Goal: Complete application form

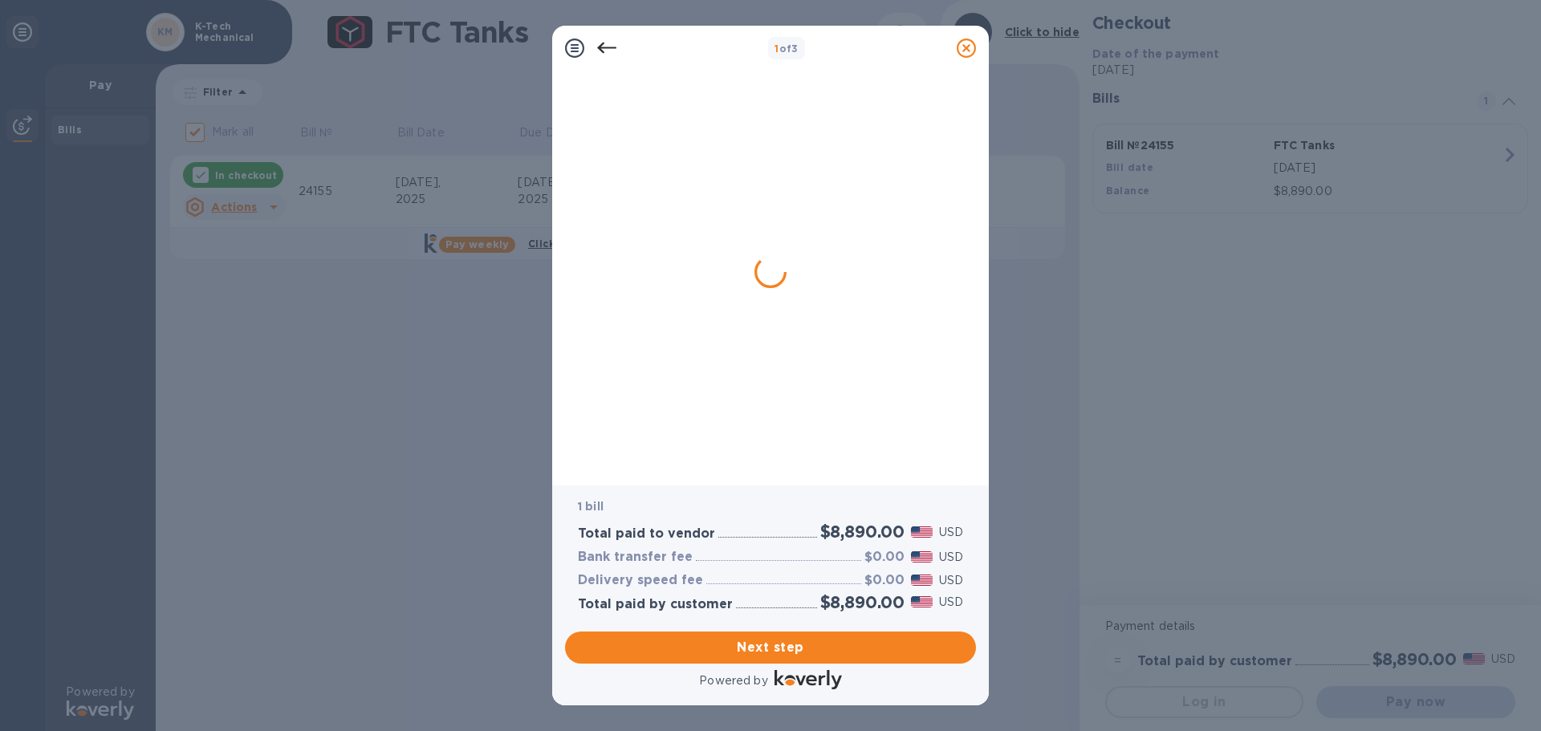
checkbox input "false"
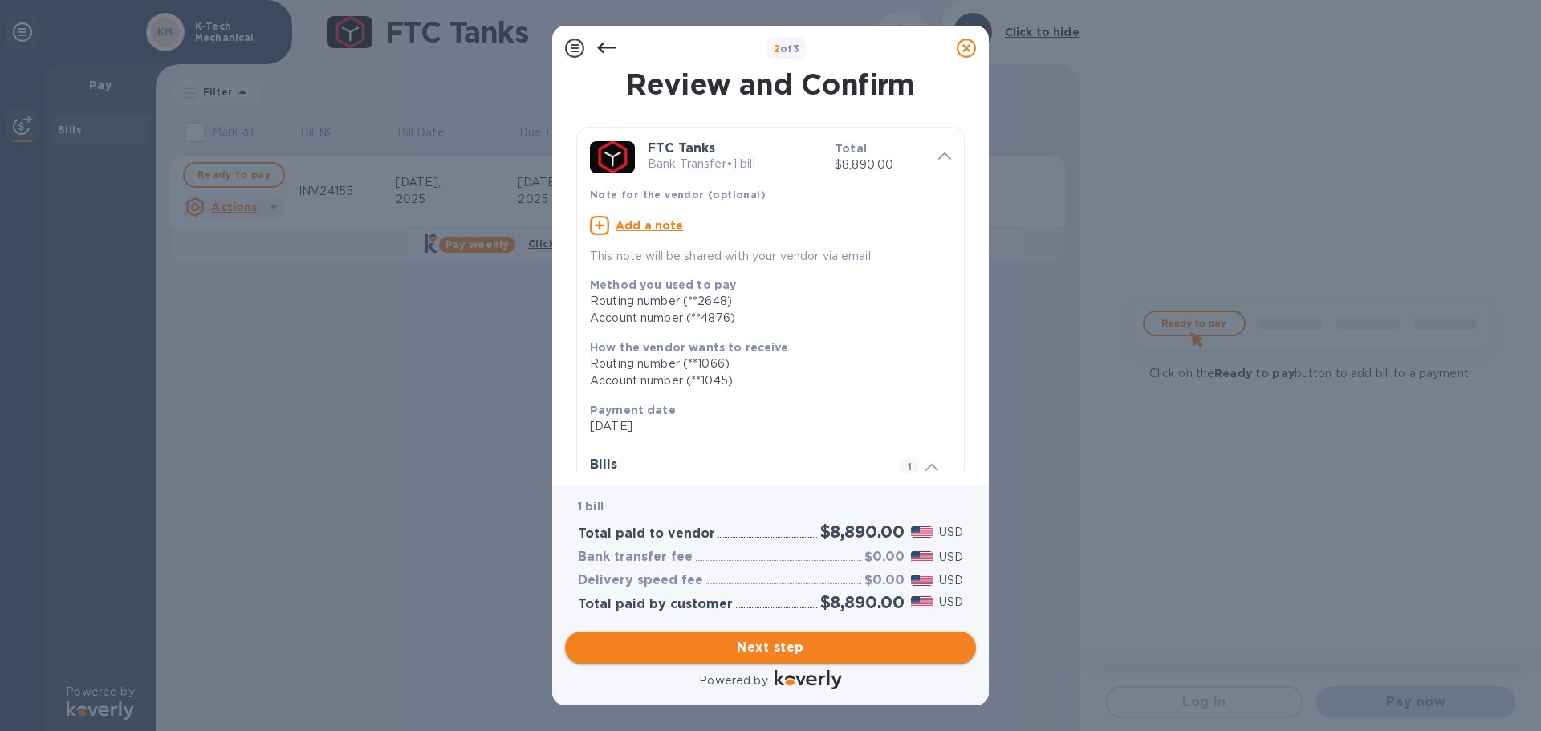
click at [756, 648] on span "Next step" at bounding box center [770, 647] width 385 height 19
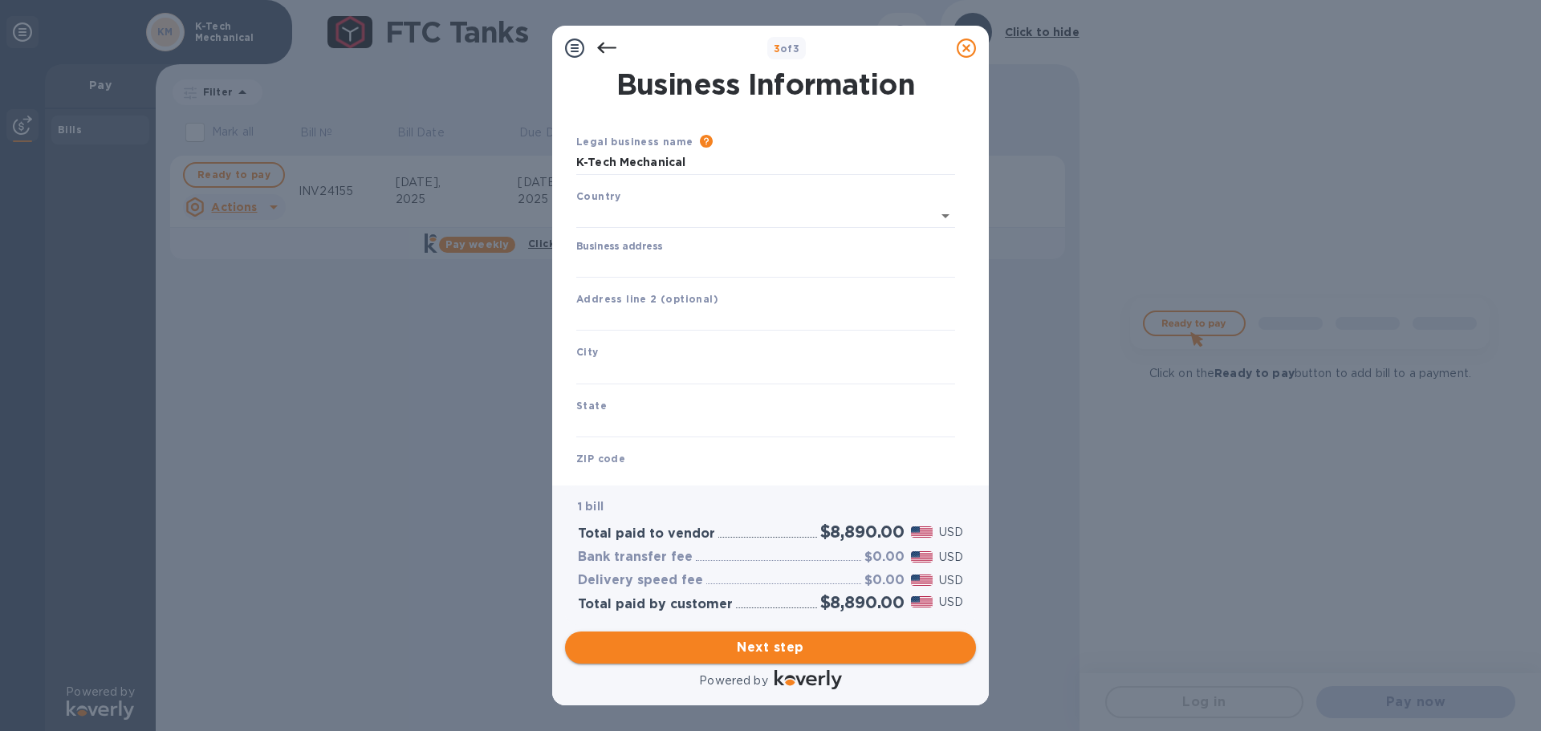
type input "[GEOGRAPHIC_DATA]"
click at [637, 262] on input "Business address" at bounding box center [765, 262] width 379 height 24
type input "[STREET_ADDRESS]"
type input "Hawthorne"
type input "NY"
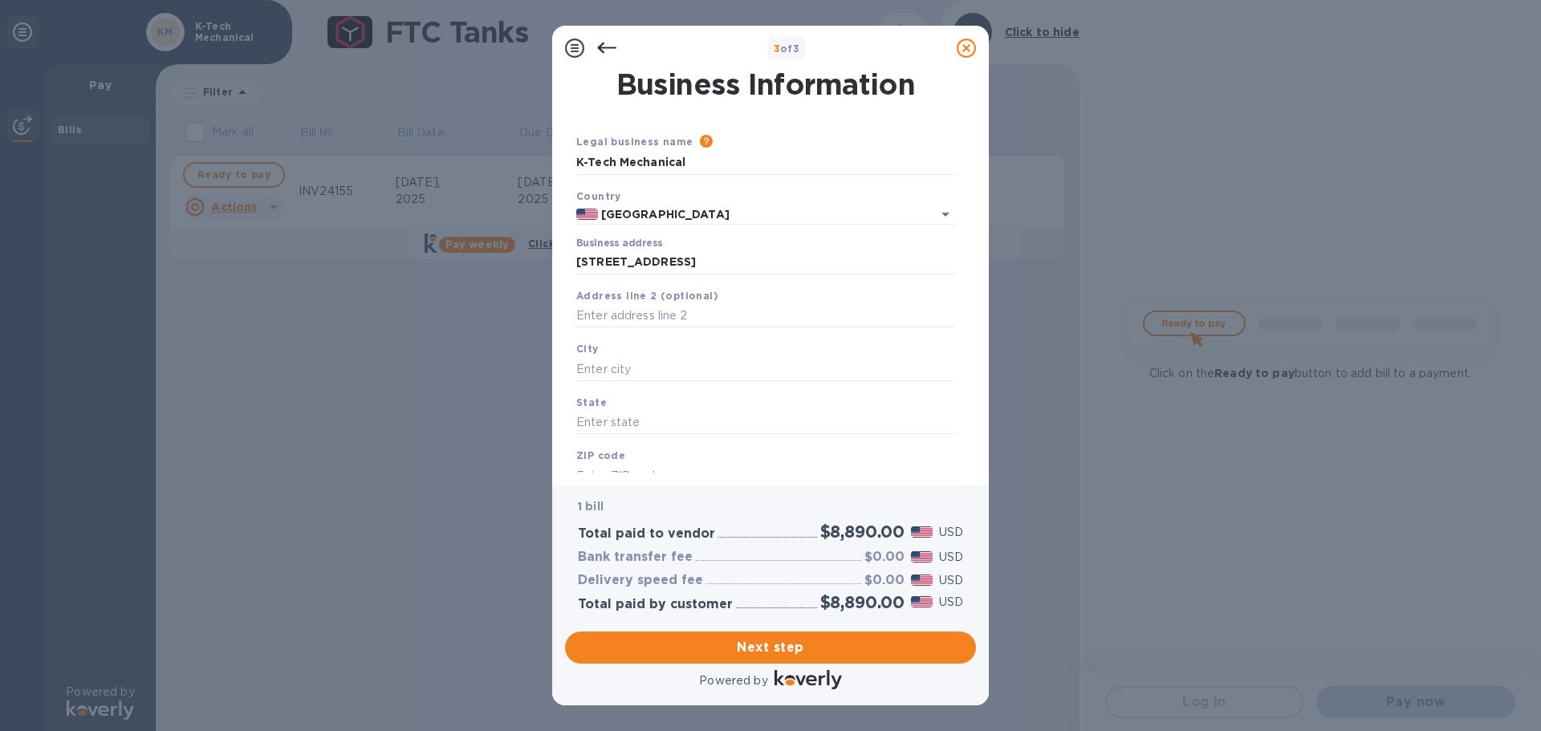
type input "10532"
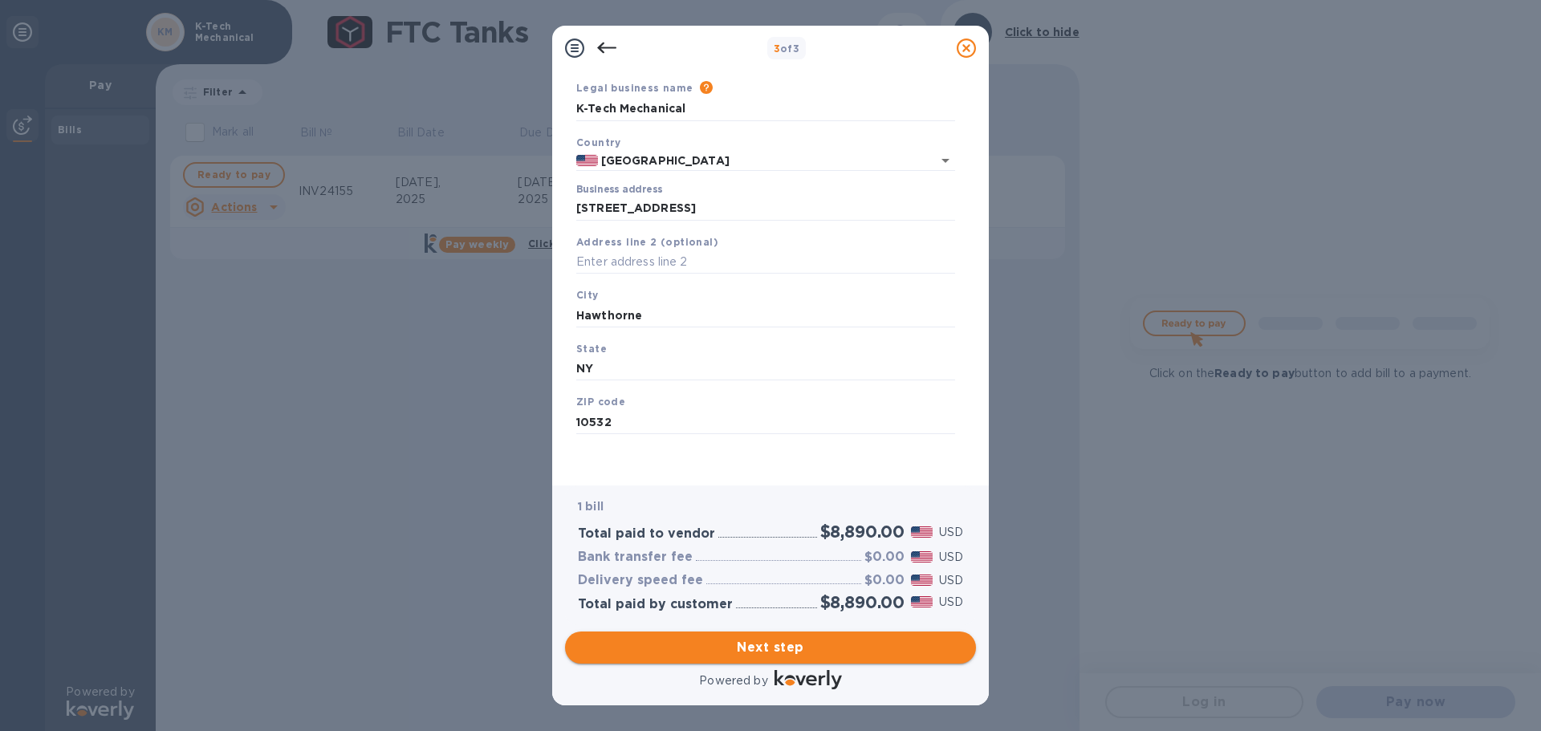
click at [767, 646] on span "Next step" at bounding box center [770, 647] width 385 height 19
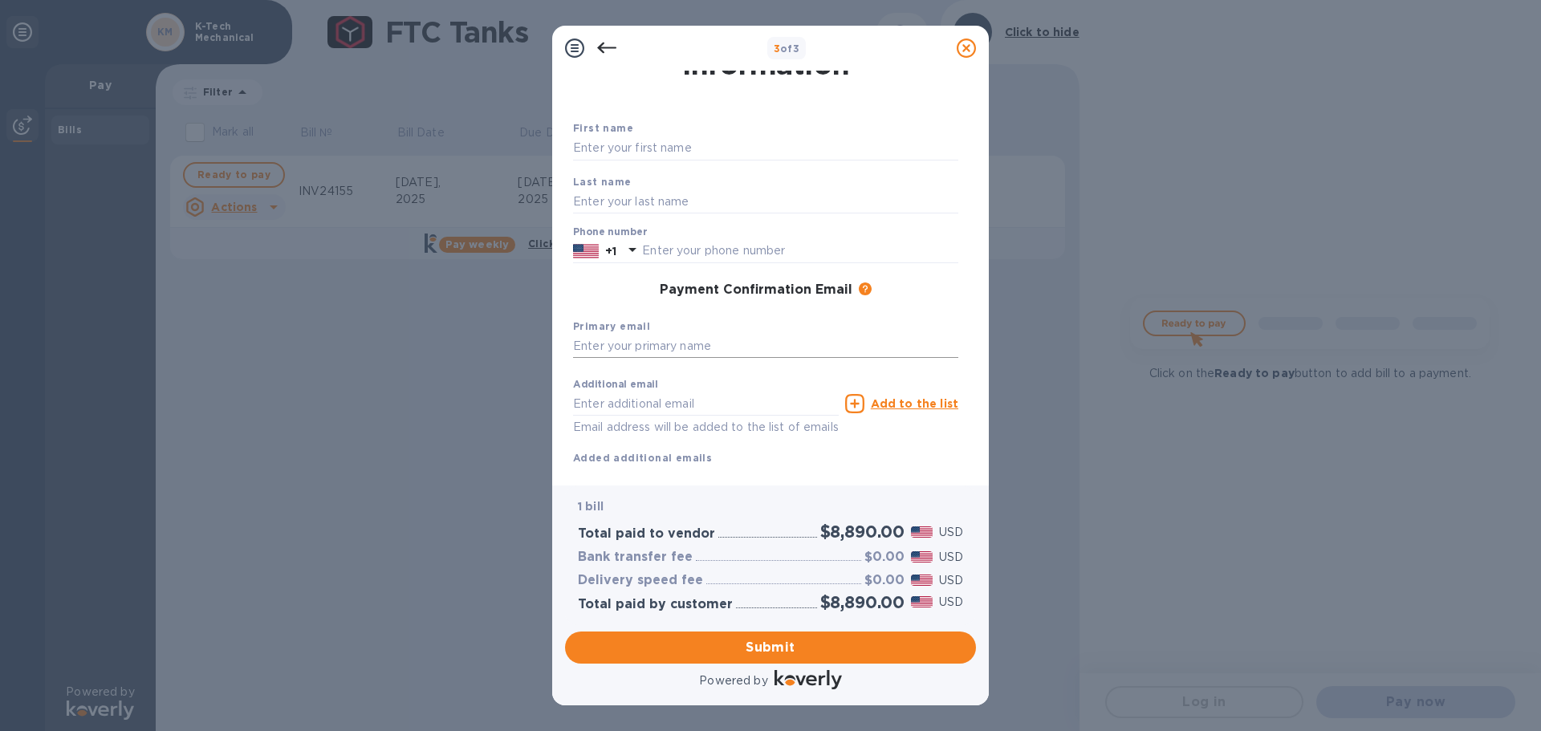
click at [707, 353] on input "text" at bounding box center [765, 347] width 385 height 24
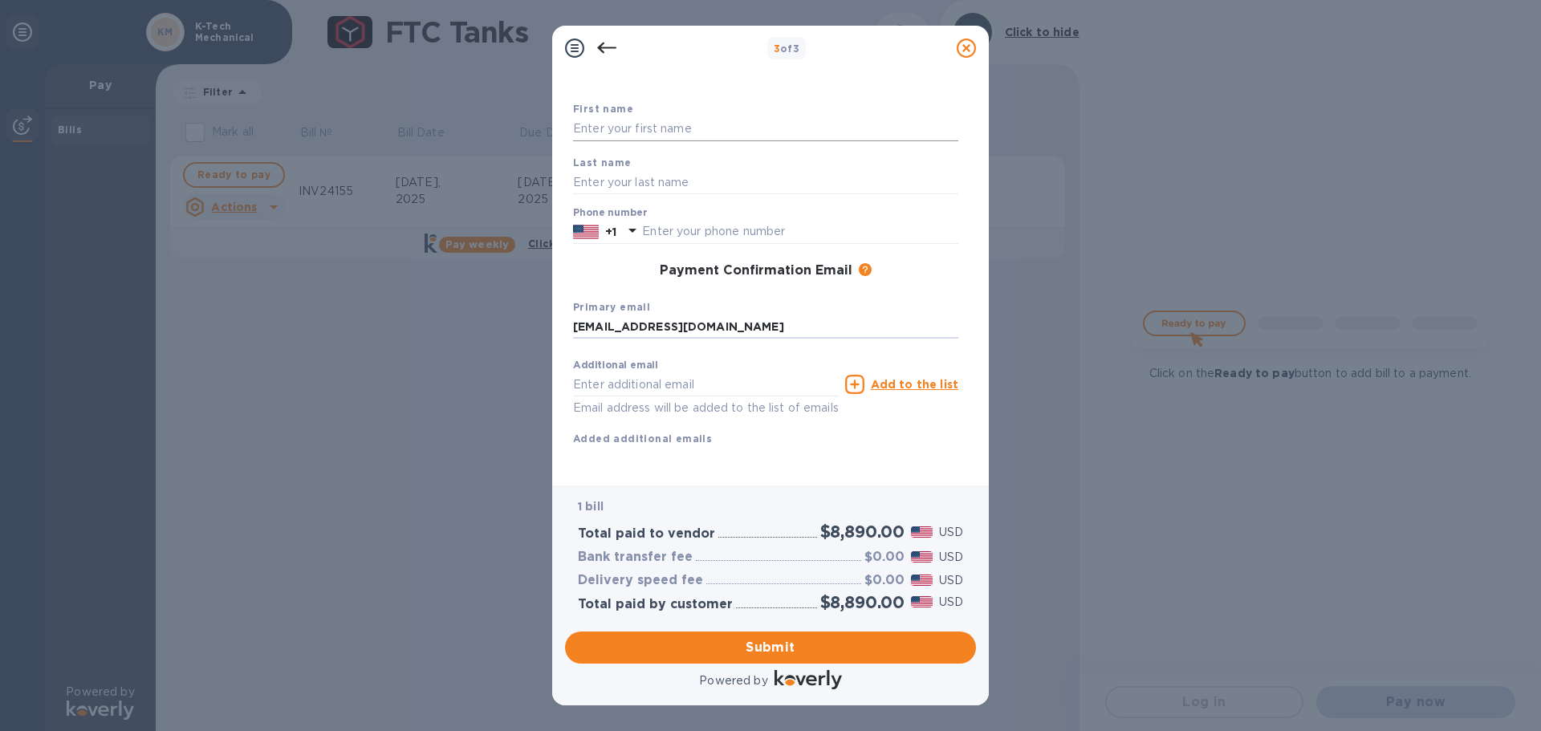
type input "[EMAIL_ADDRESS][DOMAIN_NAME]"
click at [626, 117] on input "text" at bounding box center [765, 129] width 385 height 24
type input "kieran"
click at [598, 173] on input "text" at bounding box center [765, 182] width 385 height 24
type input "[PERSON_NAME]"
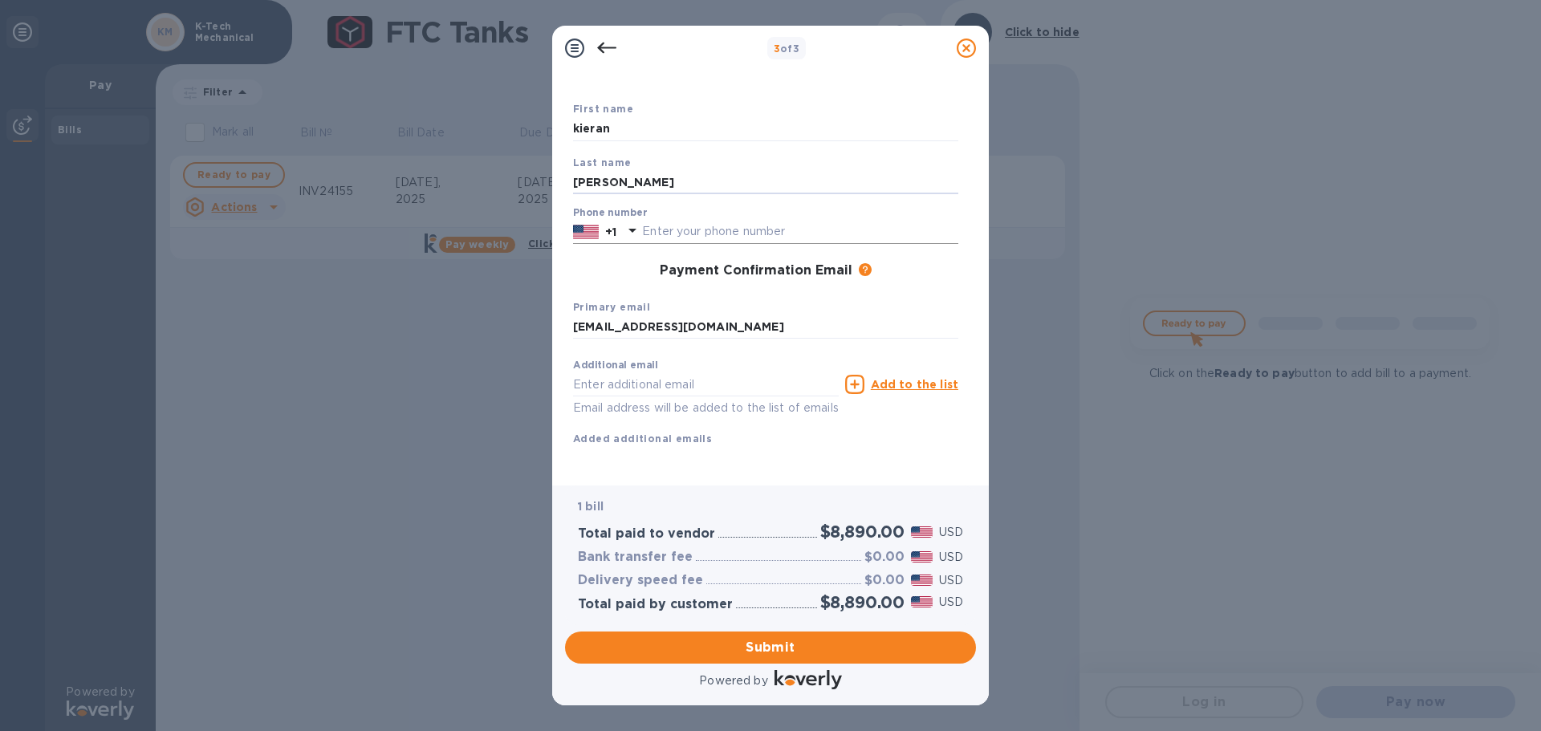
click at [681, 220] on input "text" at bounding box center [800, 232] width 316 height 24
type input "9142585330"
click at [760, 647] on span "Submit" at bounding box center [770, 647] width 385 height 19
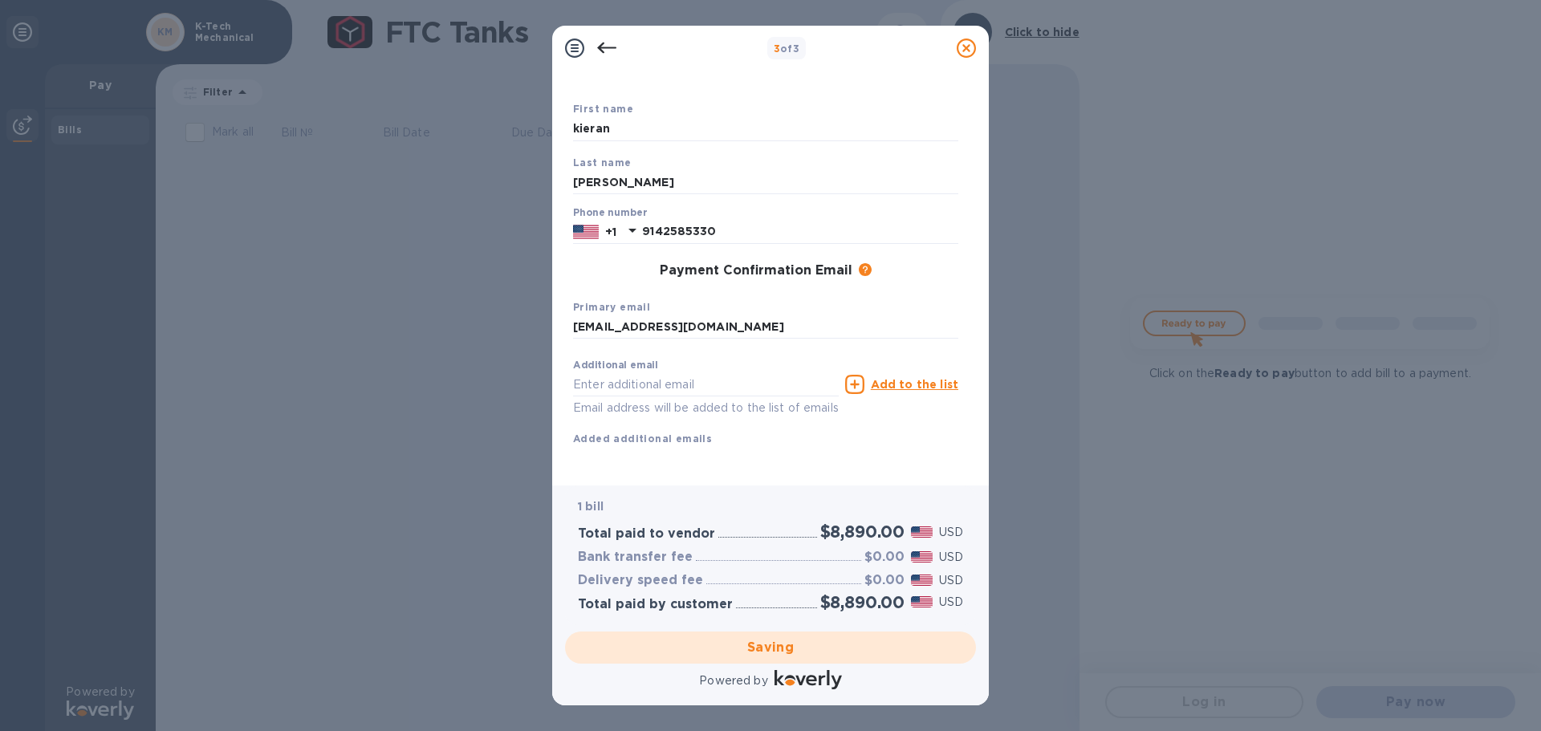
scroll to position [0, 0]
